Goal: Feedback & Contribution: Leave review/rating

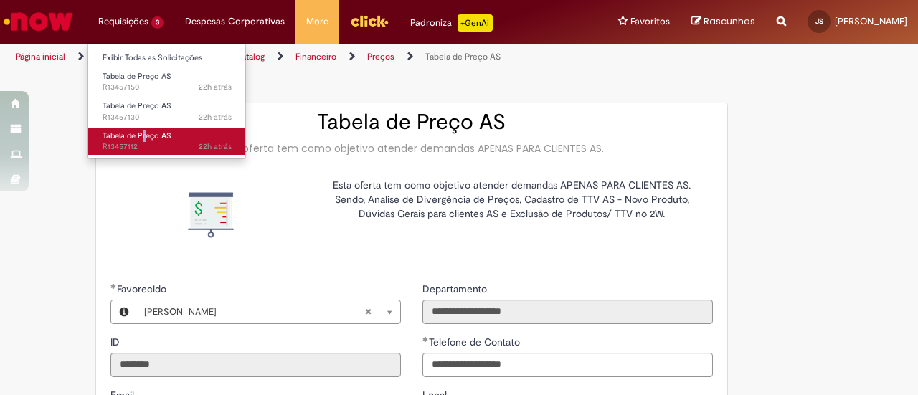
click at [143, 127] on li "Tabela de Preço AS 22h atrás 22 horas atrás R13457112" at bounding box center [167, 140] width 158 height 29
click at [147, 130] on link "Tabela de Preço AS 22h atrás 22 horas atrás R13457112" at bounding box center [167, 141] width 158 height 27
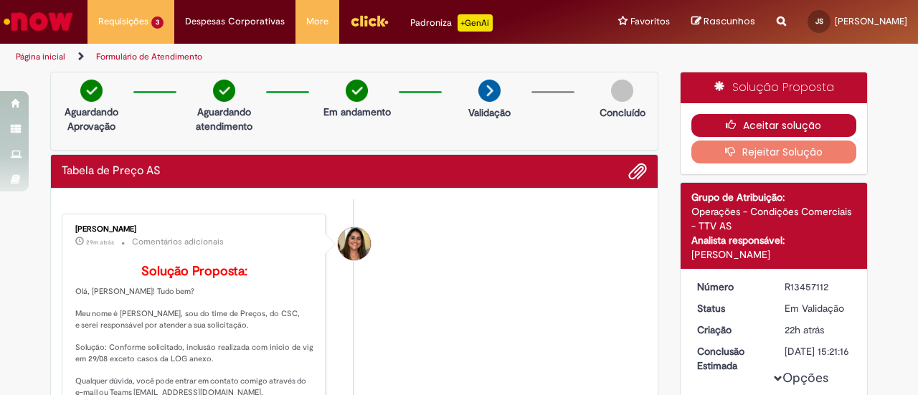
click at [772, 124] on button "Aceitar solução" at bounding box center [774, 125] width 166 height 23
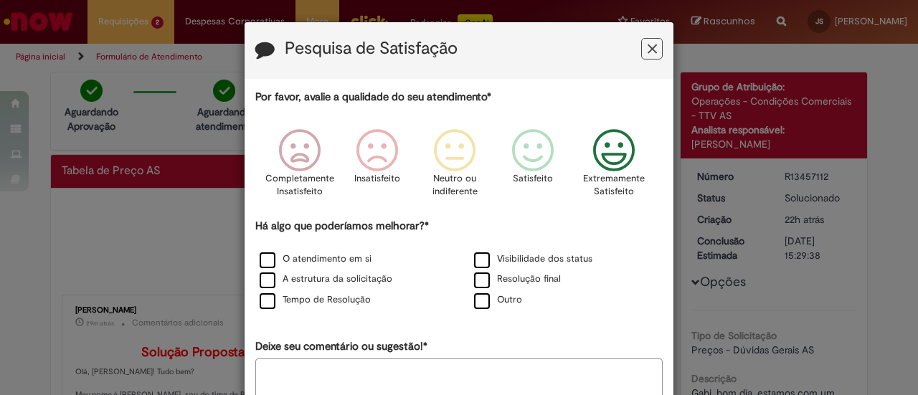
click at [613, 148] on icon "Feedback" at bounding box center [614, 150] width 54 height 43
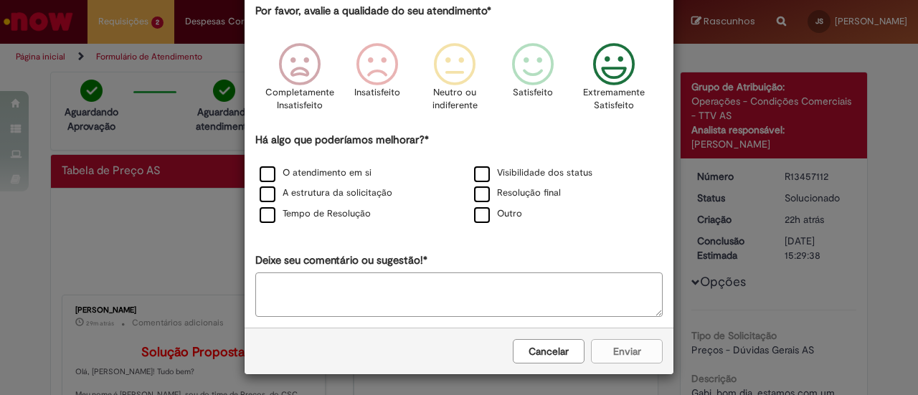
scroll to position [86, 0]
click at [510, 215] on label "Outro" at bounding box center [498, 214] width 48 height 14
click at [480, 285] on textarea "Deixe seu comentário ou sugestão!*" at bounding box center [458, 295] width 407 height 44
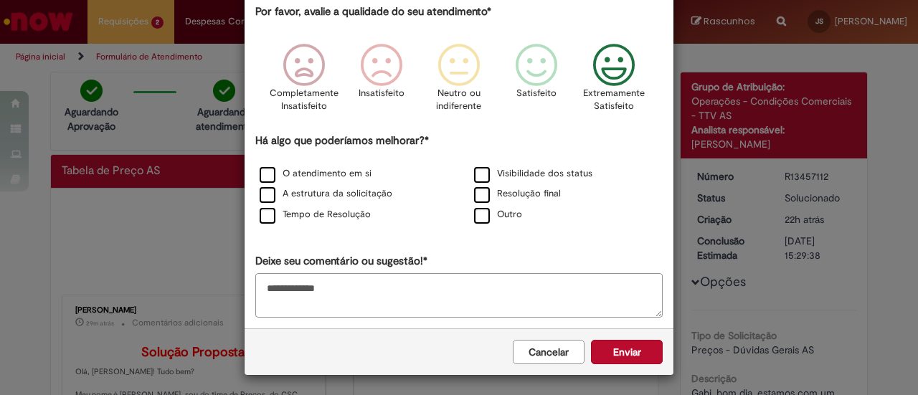
drag, startPoint x: 485, startPoint y: 278, endPoint x: 240, endPoint y: 263, distance: 245.7
click at [245, 263] on div "**********" at bounding box center [459, 161] width 429 height 335
type textarea "**********"
click at [643, 343] on button "Enviar" at bounding box center [627, 352] width 72 height 24
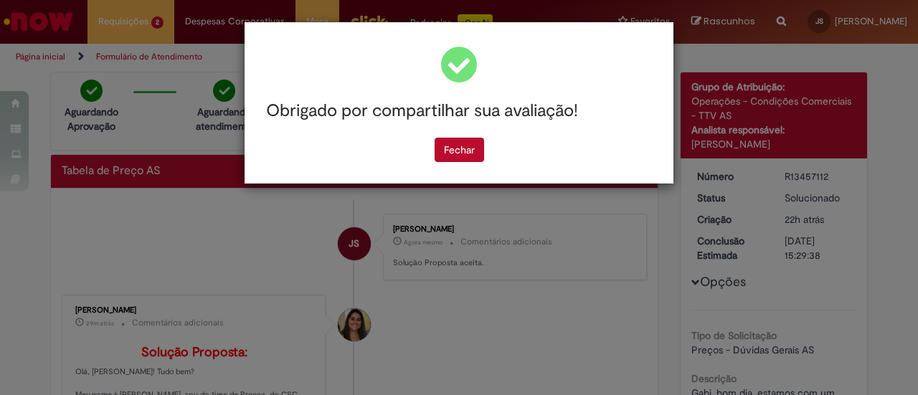
scroll to position [0, 0]
click at [458, 146] on button "Fechar" at bounding box center [459, 150] width 49 height 24
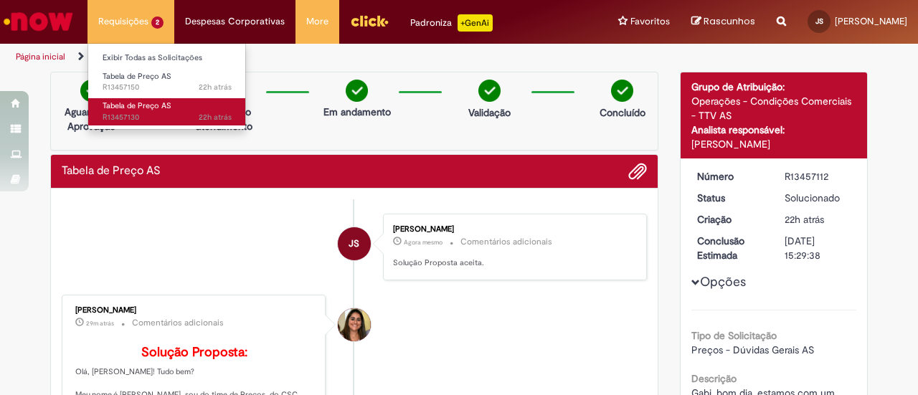
click at [128, 114] on span "22h atrás 22 horas atrás R13457130" at bounding box center [167, 117] width 129 height 11
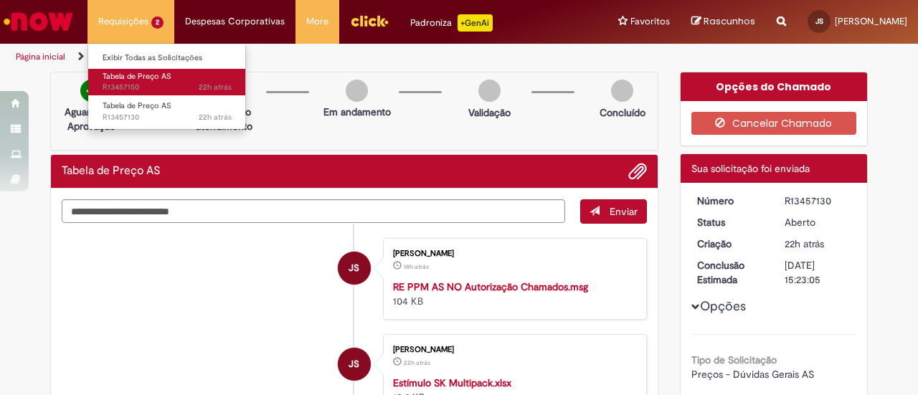
click at [181, 76] on link "Tabela de Preço AS 22h atrás 22 horas atrás R13457150" at bounding box center [167, 82] width 158 height 27
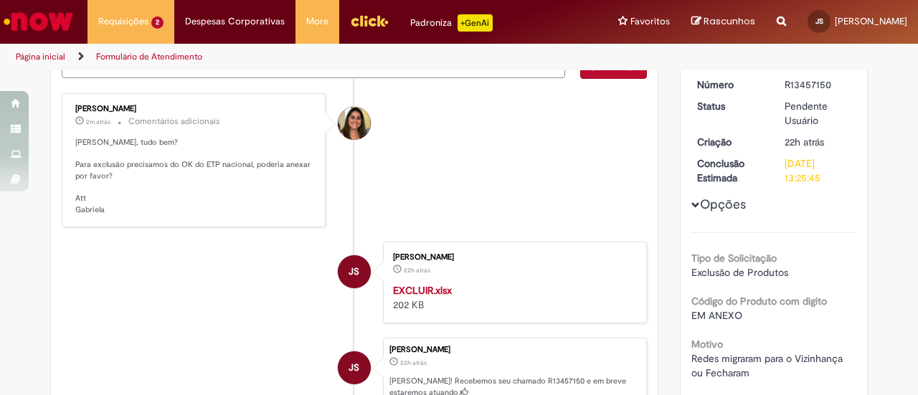
scroll to position [143, 0]
